Goal: Task Accomplishment & Management: Manage account settings

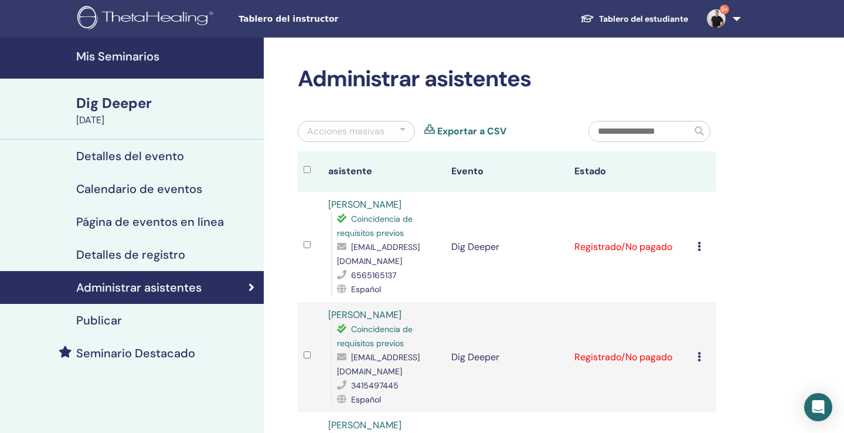
click at [131, 58] on h4 "Mis Seminarios" at bounding box center [166, 56] width 181 height 14
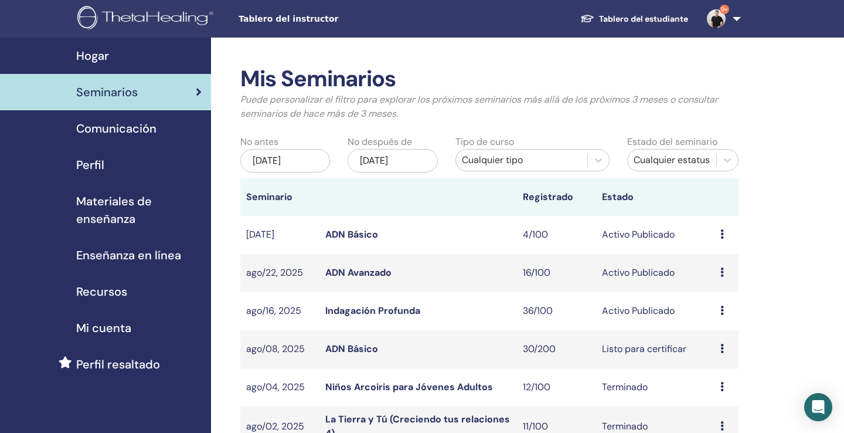
click at [364, 308] on link "Indagación Profunda" at bounding box center [372, 310] width 95 height 12
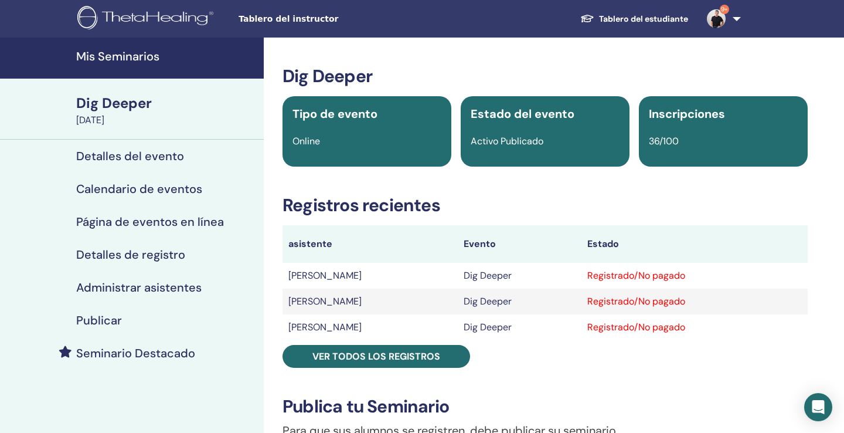
click at [165, 290] on h4 "Administrar asistentes" at bounding box center [138, 287] width 125 height 14
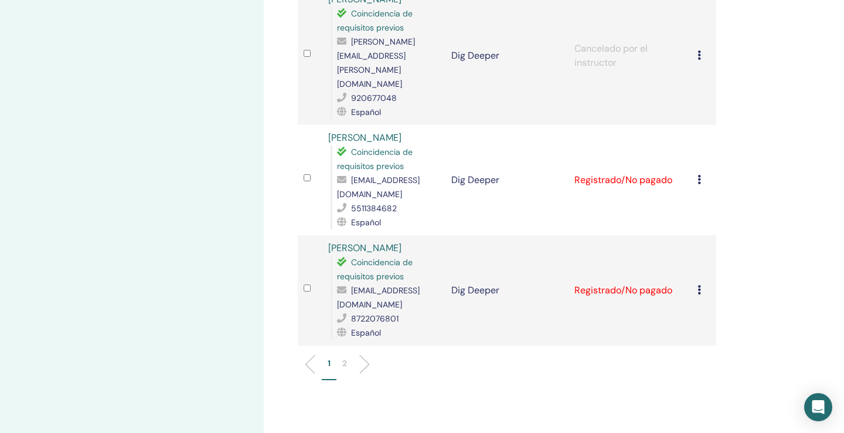
scroll to position [2226, 0]
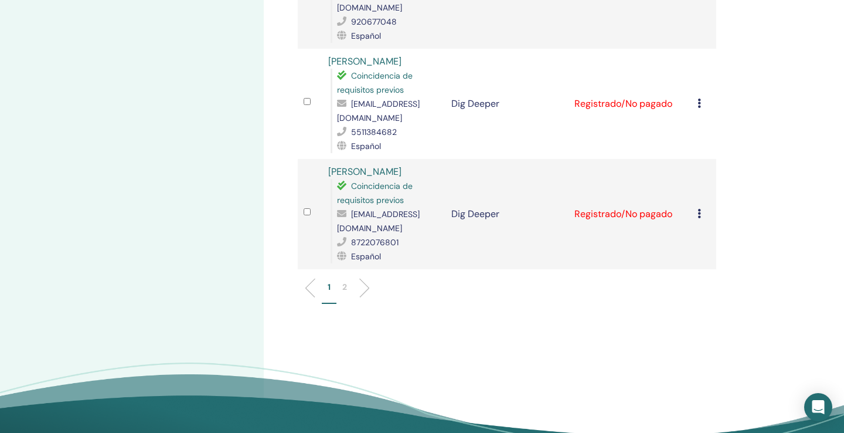
click at [346, 281] on p "2" at bounding box center [344, 287] width 5 height 12
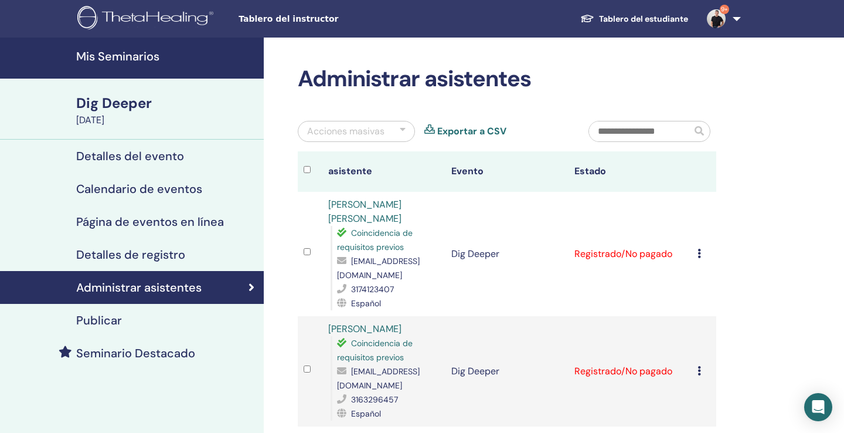
scroll to position [0, 0]
click at [403, 131] on div at bounding box center [403, 131] width 6 height 14
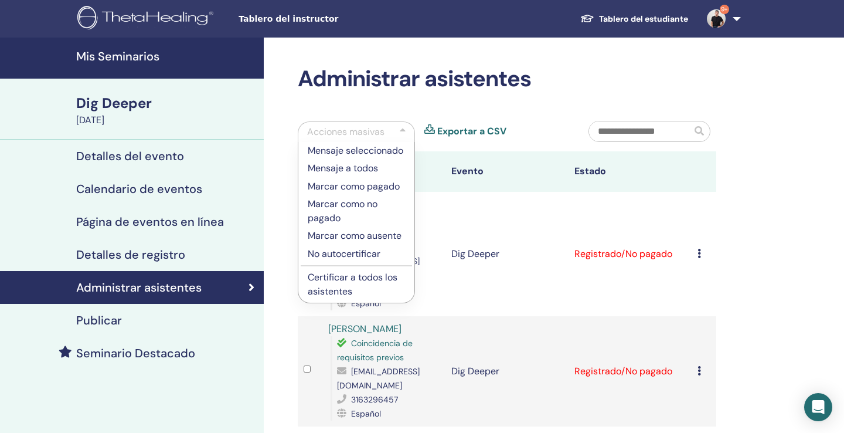
click at [341, 281] on p "Certificar a todos los asistentes" at bounding box center [356, 284] width 97 height 28
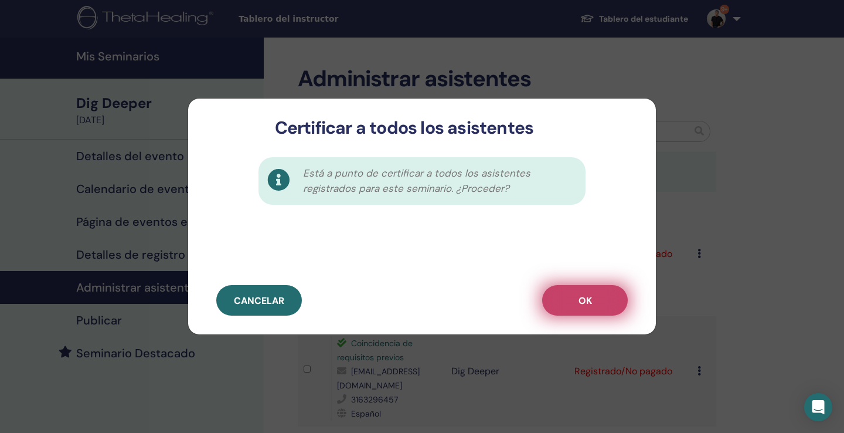
click at [588, 305] on span "OK" at bounding box center [585, 300] width 13 height 12
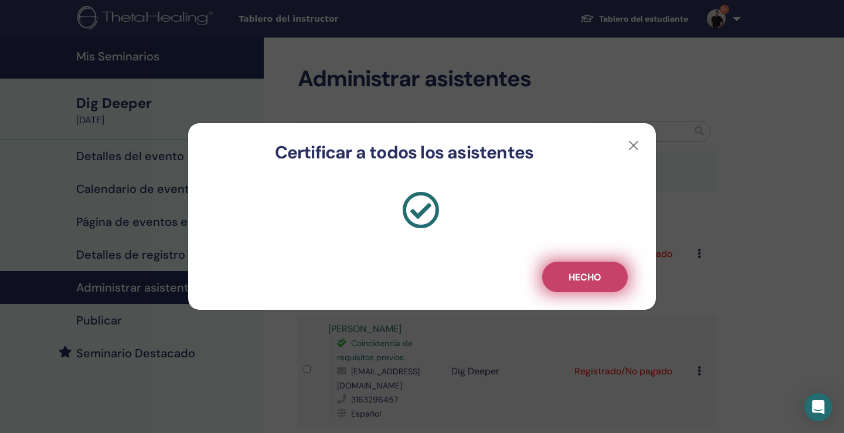
click at [587, 277] on span "Hecho" at bounding box center [585, 277] width 33 height 12
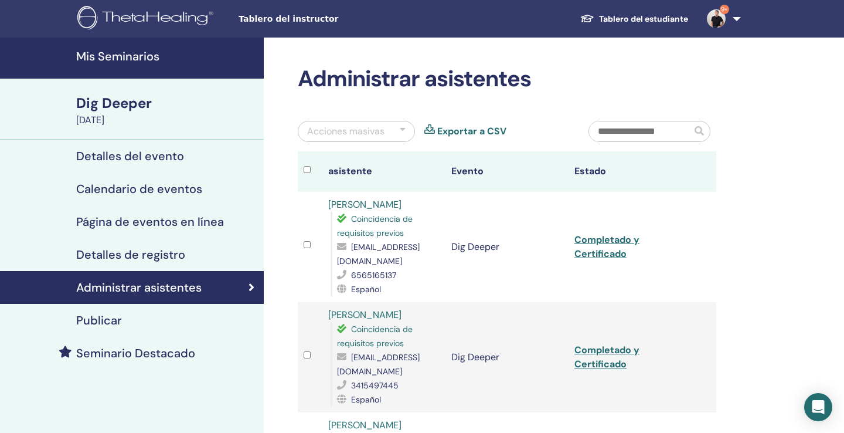
click at [138, 59] on h4 "Mis Seminarios" at bounding box center [166, 56] width 181 height 14
